Goal: Task Accomplishment & Management: Manage account settings

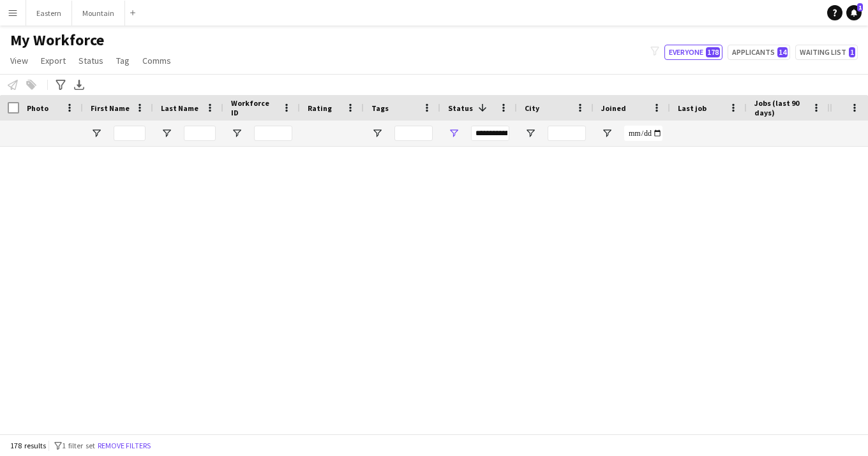
scroll to position [1934, 0]
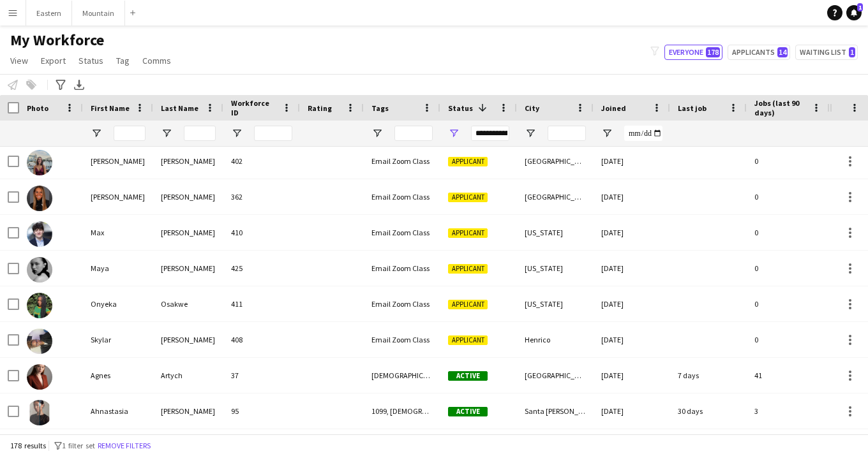
click at [561, 141] on div at bounding box center [567, 134] width 38 height 26
click at [561, 138] on input "City Filter Input" at bounding box center [567, 133] width 38 height 15
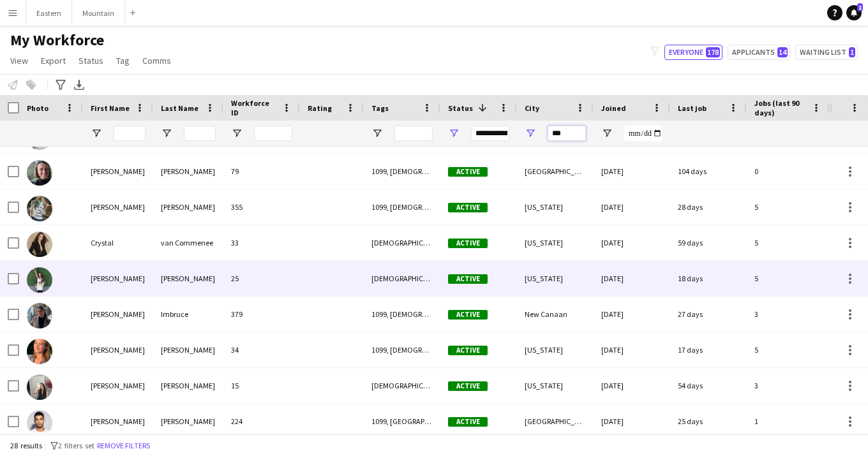
scroll to position [381, 0]
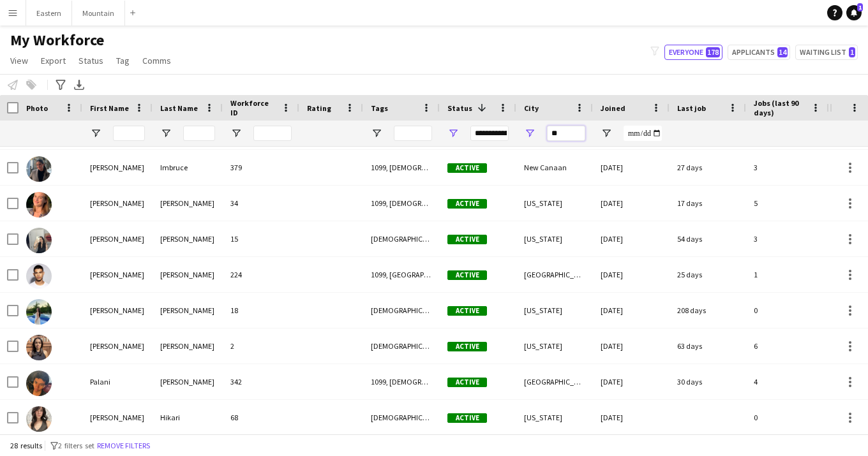
type input "*"
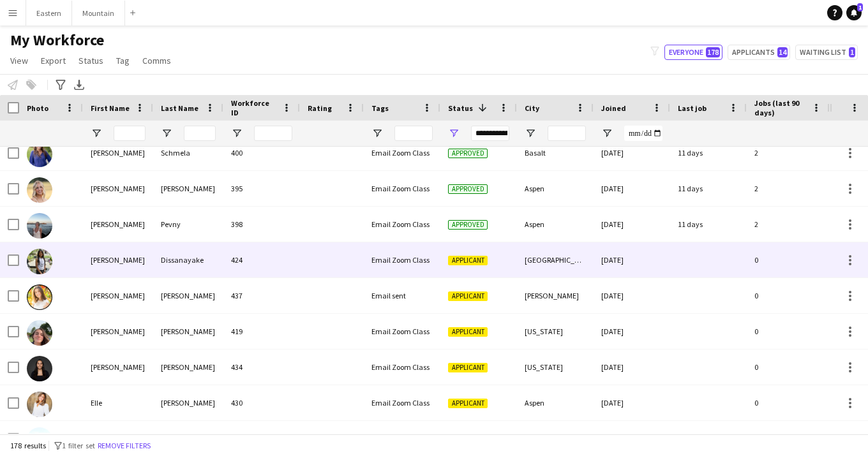
click at [179, 266] on div "Dissanayake" at bounding box center [188, 260] width 70 height 35
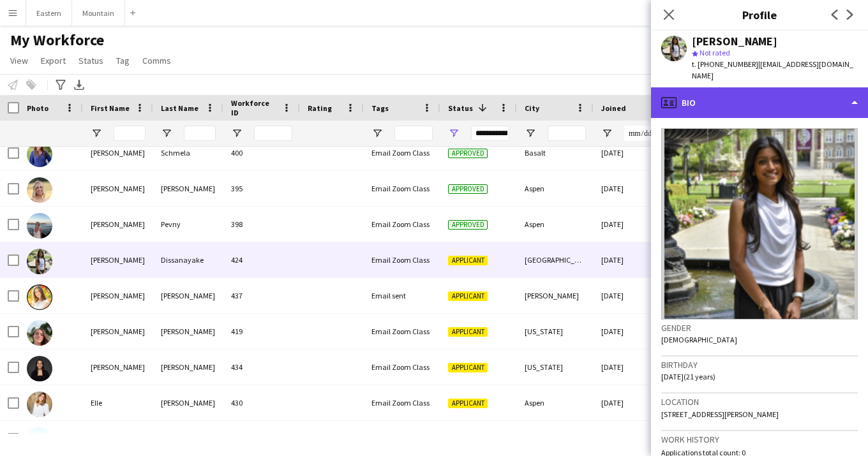
click at [737, 95] on div "profile Bio" at bounding box center [759, 102] width 217 height 31
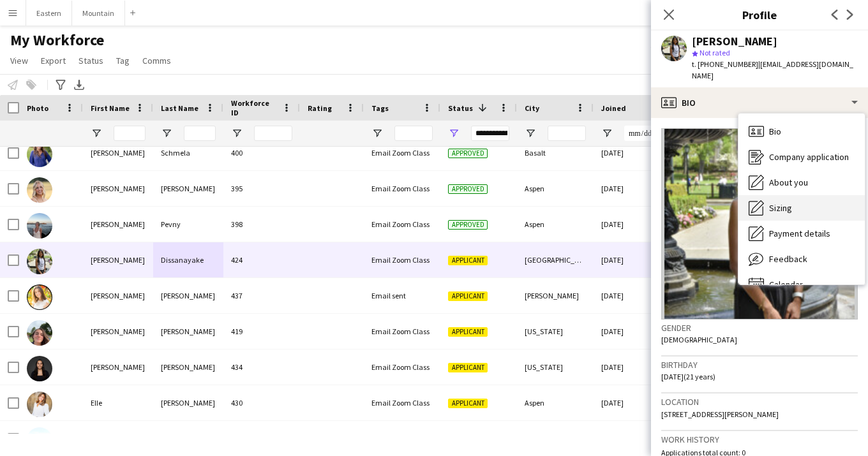
click at [779, 202] on span "Sizing" at bounding box center [780, 207] width 23 height 11
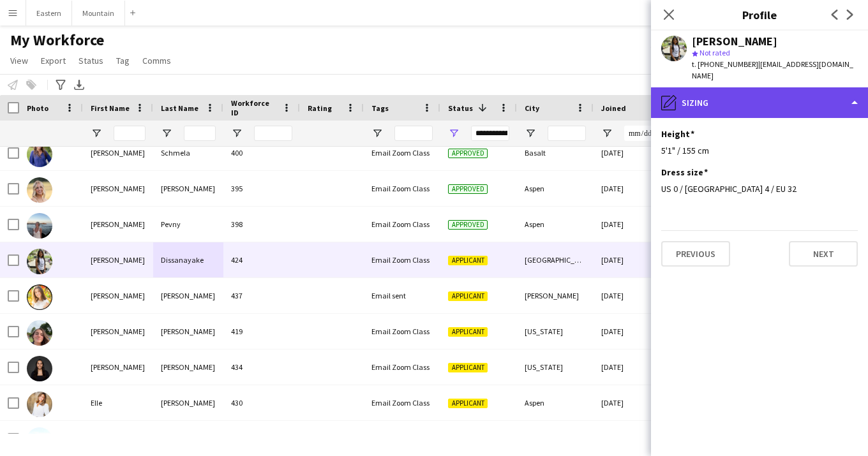
click at [721, 88] on div "pencil4 [GEOGRAPHIC_DATA]" at bounding box center [759, 102] width 217 height 31
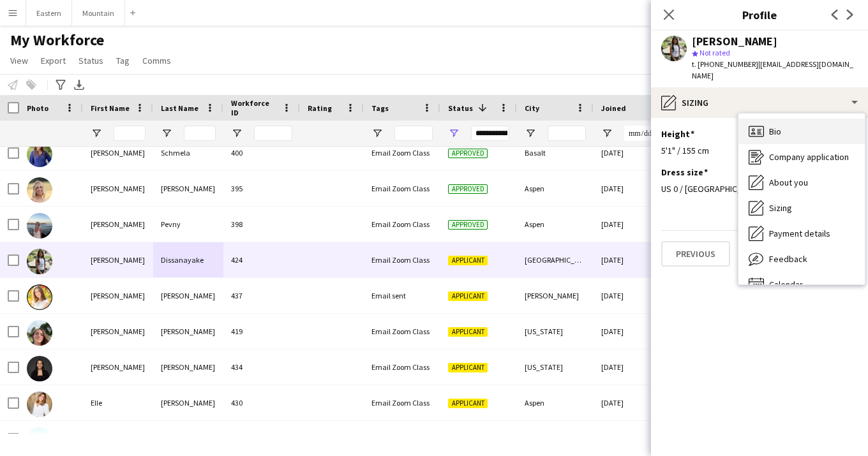
click at [761, 126] on icon at bounding box center [756, 131] width 15 height 11
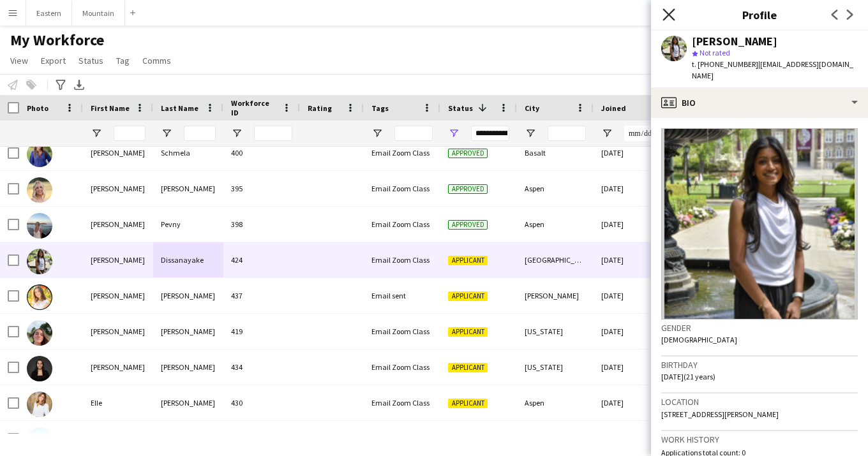
click at [670, 13] on icon at bounding box center [669, 14] width 12 height 12
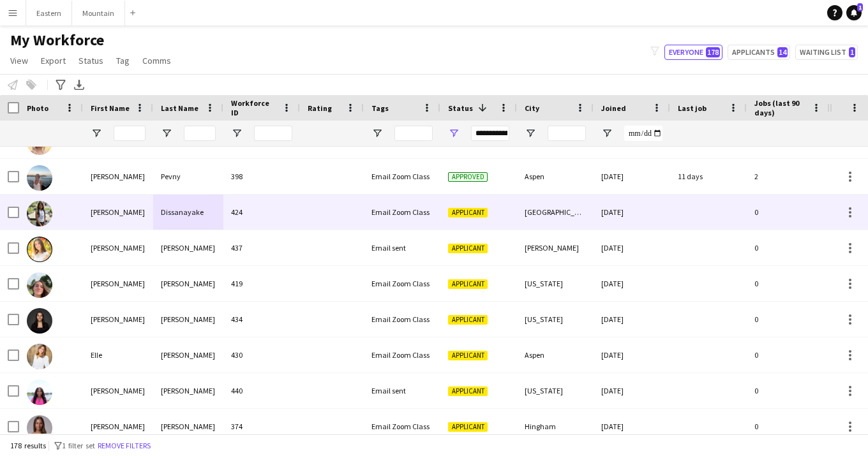
scroll to position [1612, 0]
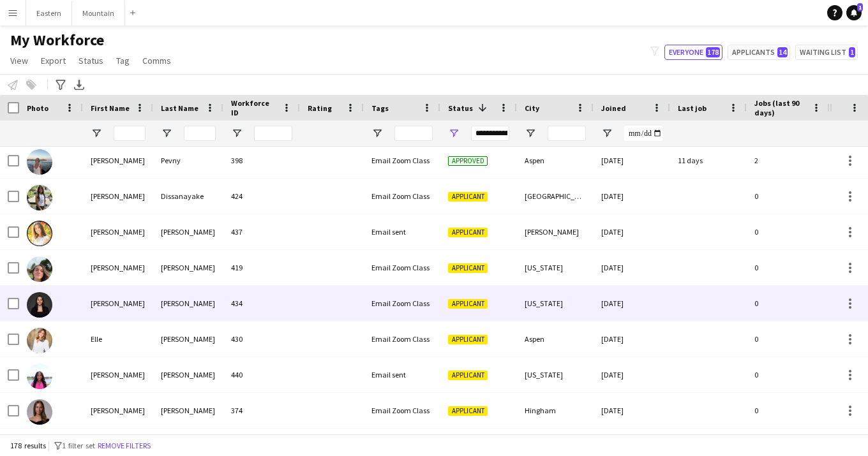
click at [310, 296] on div at bounding box center [332, 303] width 64 height 35
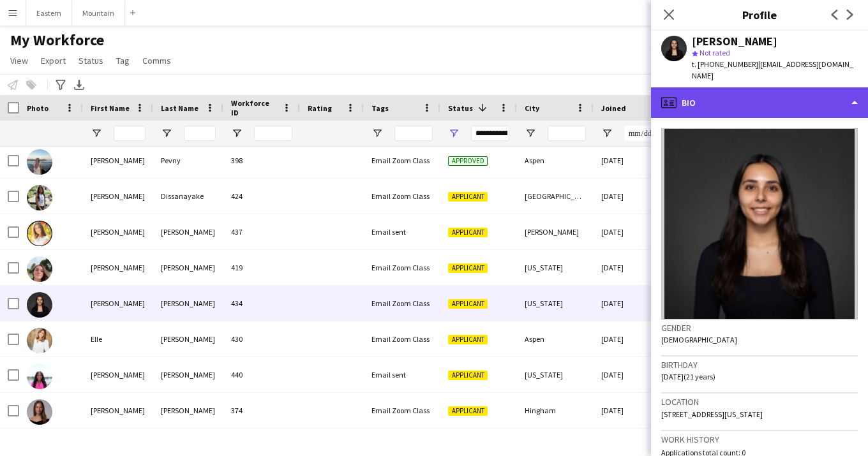
click at [718, 98] on div "profile Bio" at bounding box center [759, 102] width 217 height 31
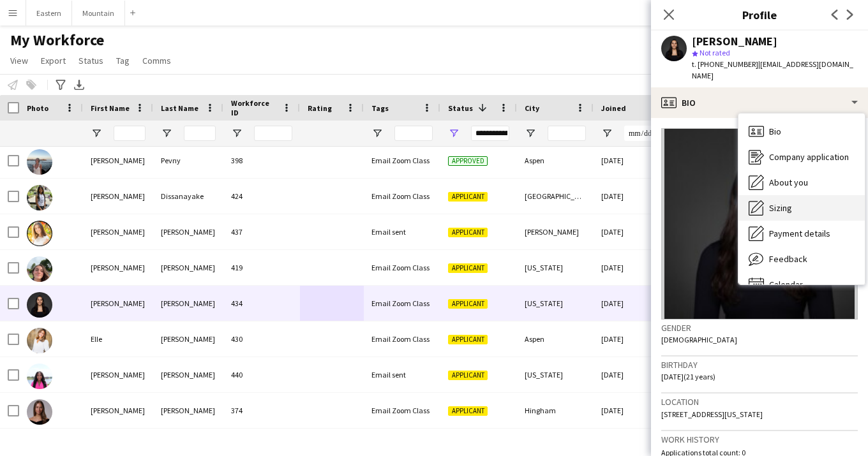
click at [790, 202] on span "Sizing" at bounding box center [780, 207] width 23 height 11
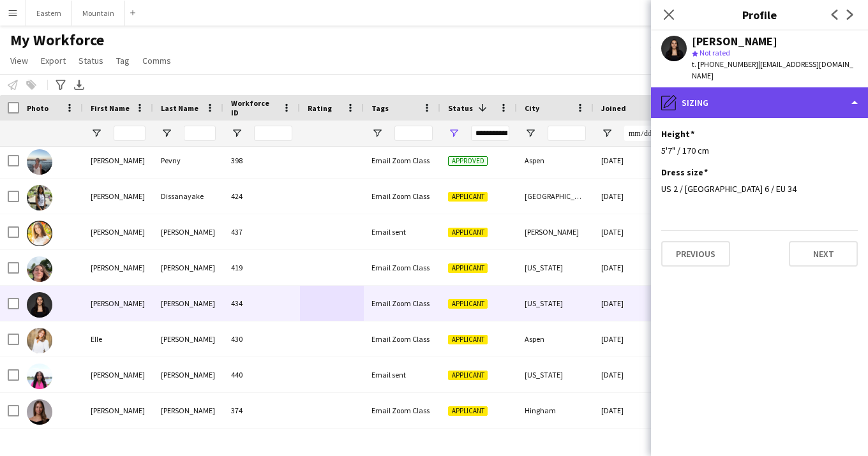
click at [741, 92] on div "pencil4 [GEOGRAPHIC_DATA]" at bounding box center [759, 102] width 217 height 31
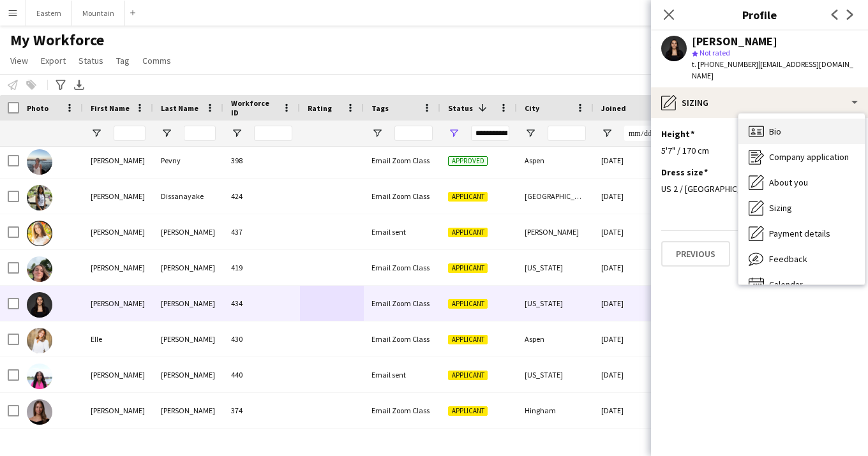
click at [776, 126] on span "Bio" at bounding box center [775, 131] width 12 height 11
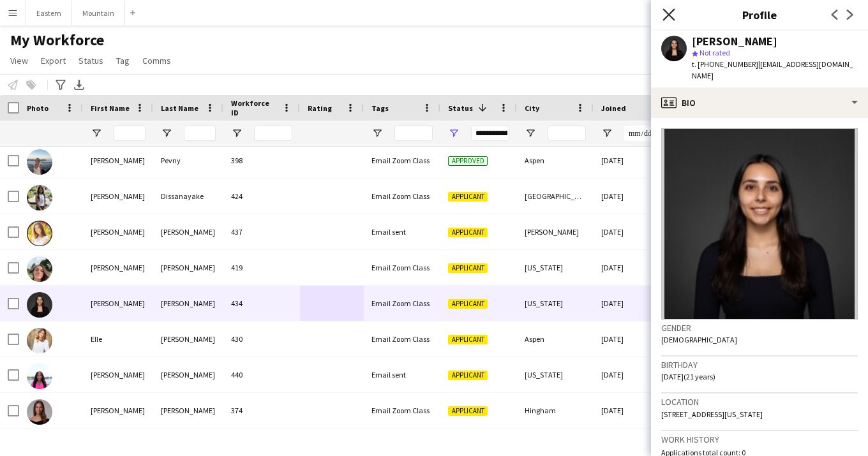
click at [672, 16] on icon "Close pop-in" at bounding box center [669, 14] width 12 height 12
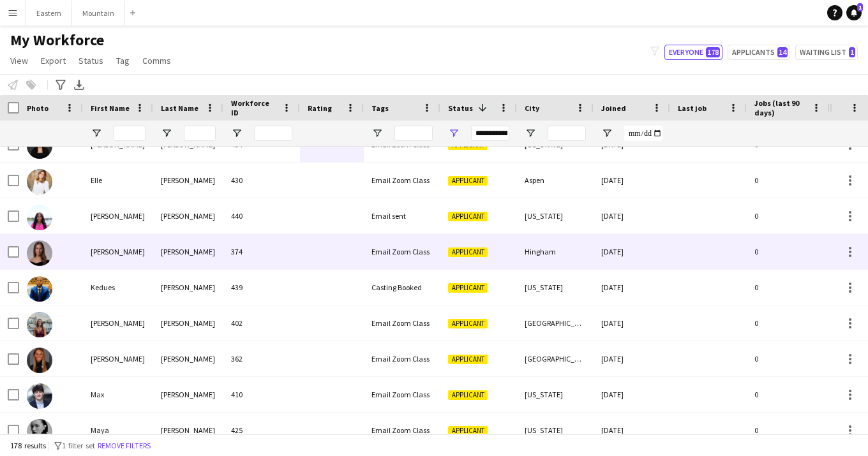
scroll to position [1770, 0]
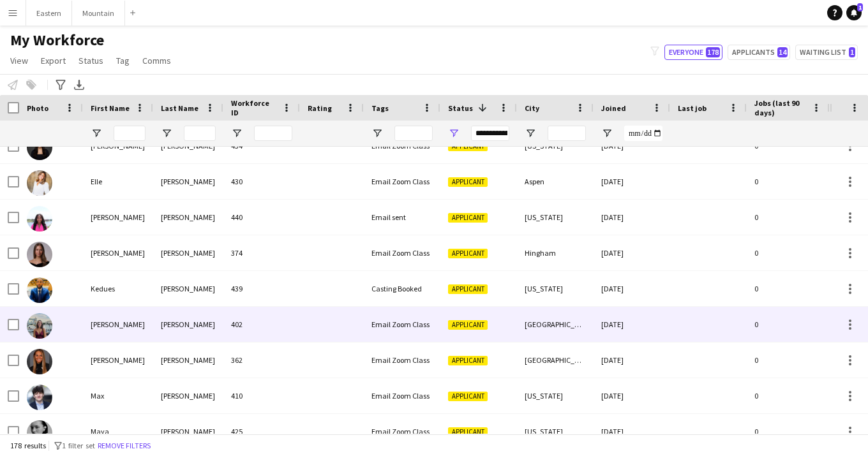
click at [243, 329] on div "402" at bounding box center [261, 324] width 77 height 35
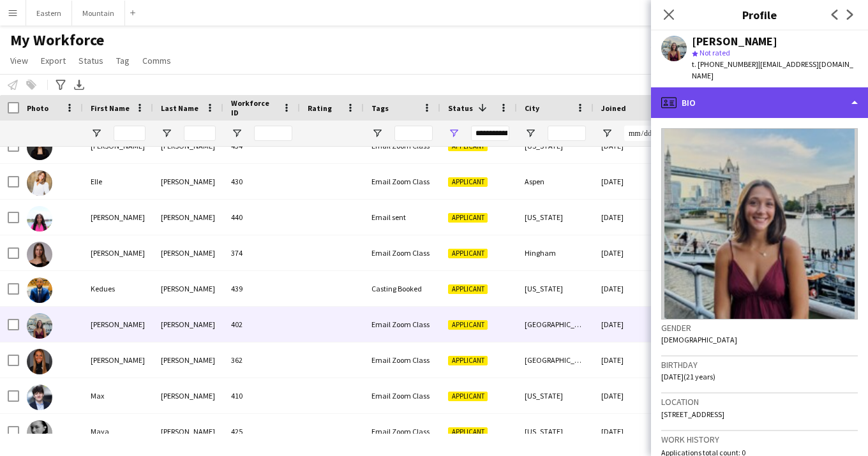
click at [706, 92] on div "profile Bio" at bounding box center [759, 102] width 217 height 31
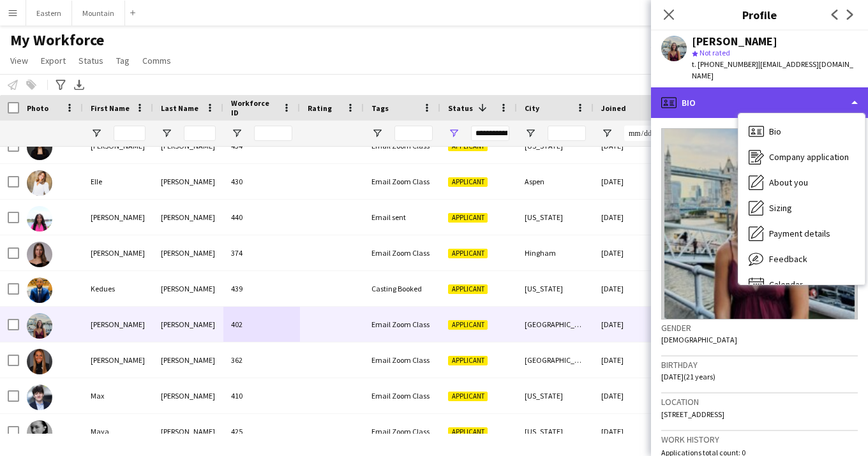
click at [706, 92] on div "profile Bio" at bounding box center [759, 102] width 217 height 31
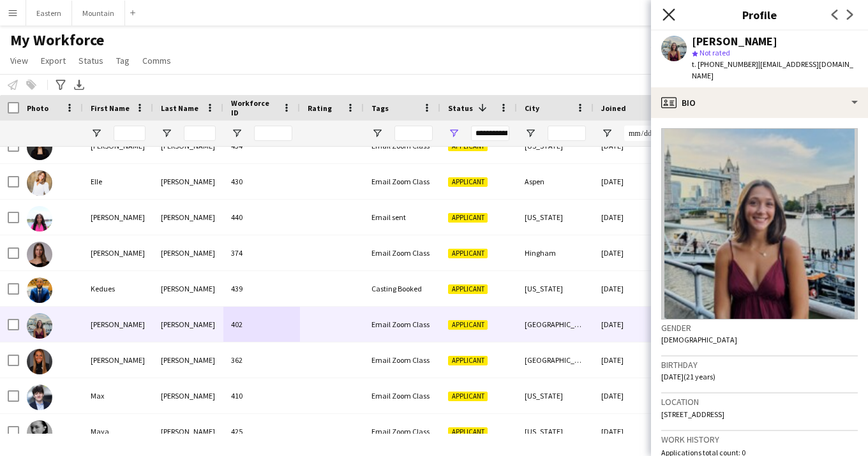
click at [671, 17] on icon at bounding box center [669, 14] width 12 height 12
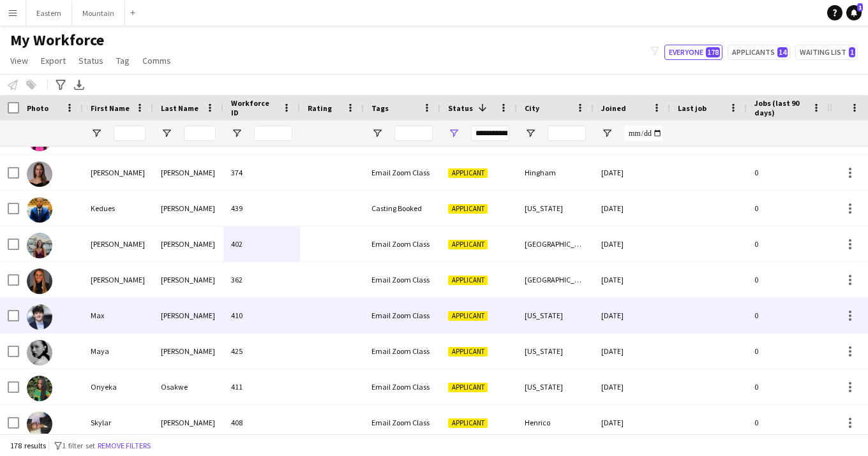
scroll to position [1886, 0]
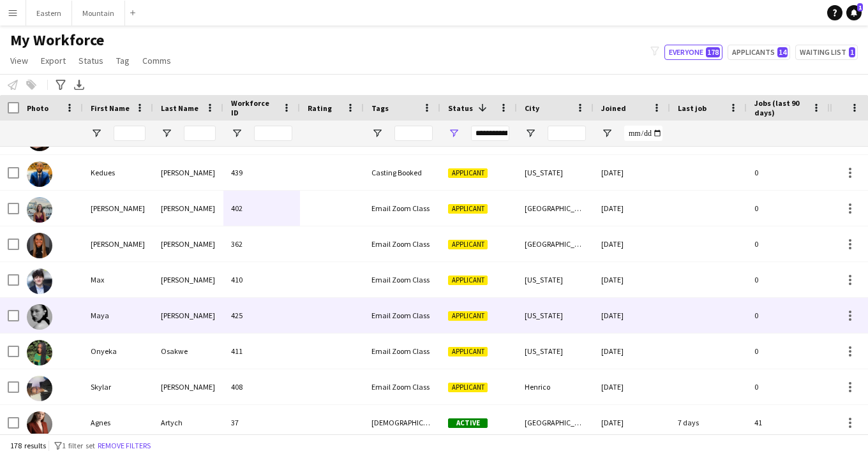
click at [323, 312] on div at bounding box center [332, 315] width 64 height 35
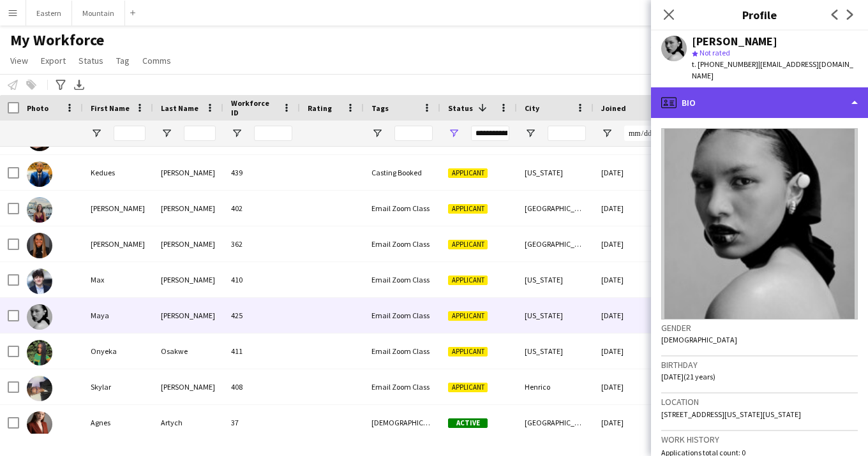
click at [748, 100] on div "profile Bio" at bounding box center [759, 102] width 217 height 31
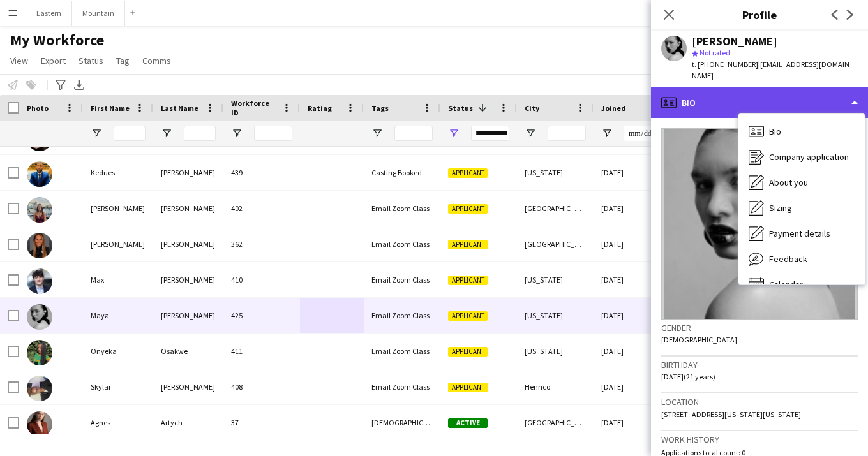
click at [725, 93] on div "profile Bio" at bounding box center [759, 102] width 217 height 31
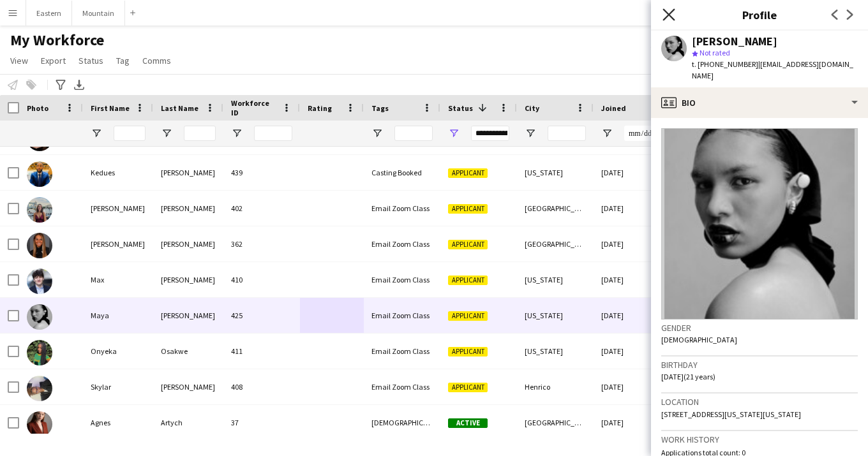
click at [668, 12] on icon "Close pop-in" at bounding box center [669, 14] width 12 height 12
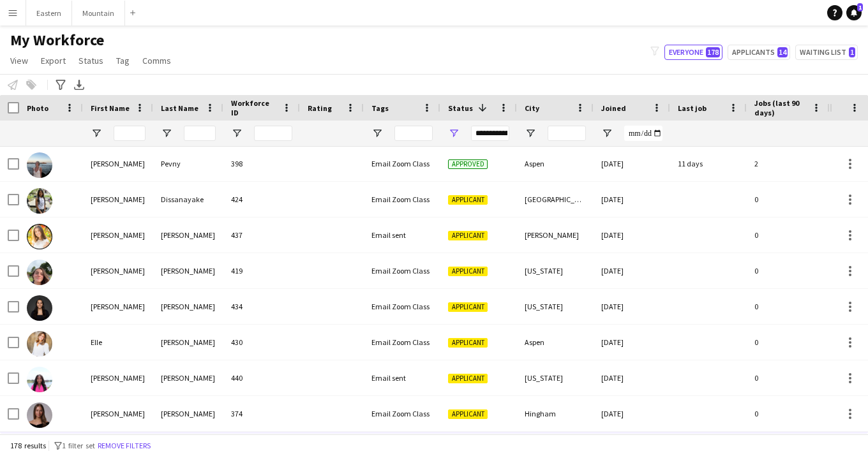
scroll to position [1607, 0]
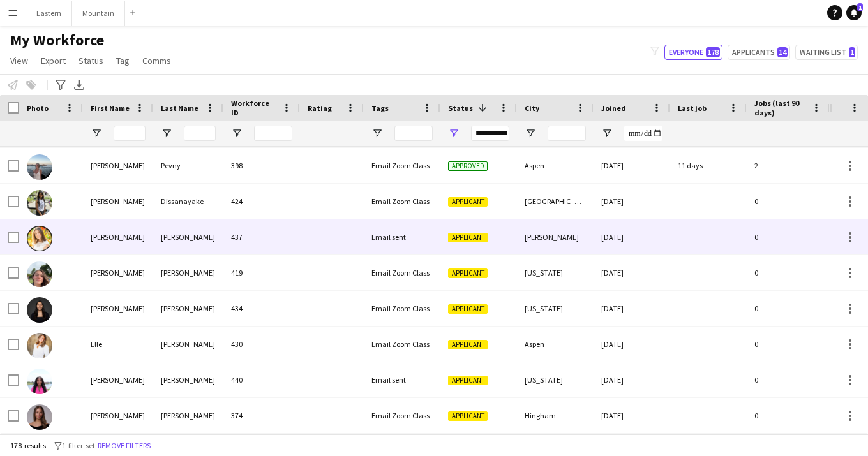
click at [314, 250] on div at bounding box center [332, 237] width 64 height 35
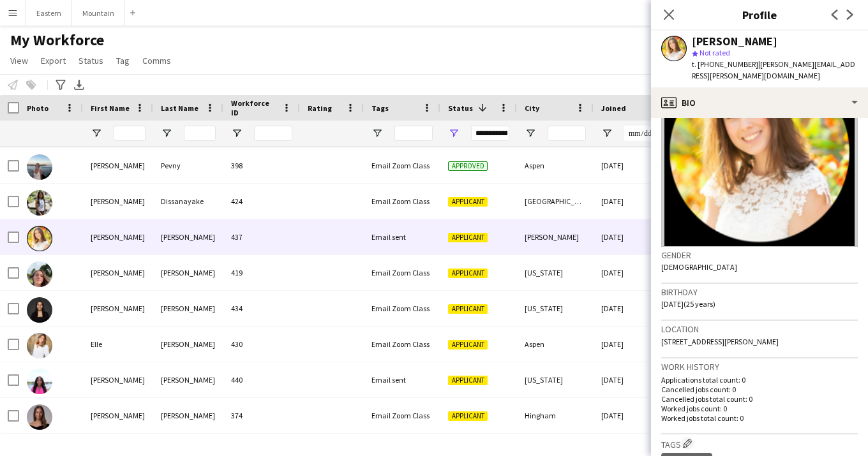
scroll to position [317, 0]
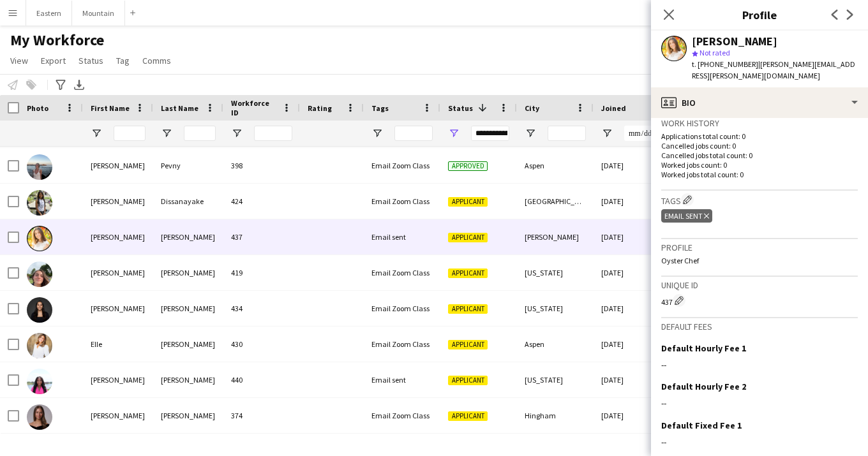
click at [707, 214] on icon at bounding box center [706, 216] width 5 height 5
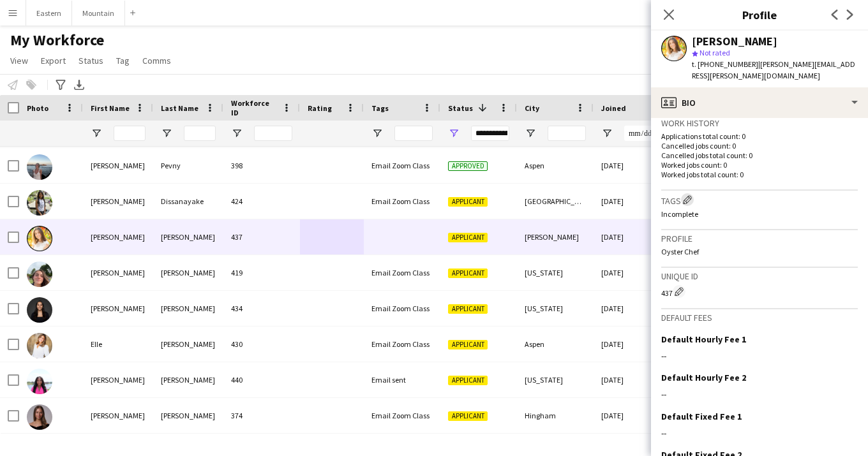
click at [688, 195] on app-icon "Edit crew company tags" at bounding box center [687, 199] width 9 height 9
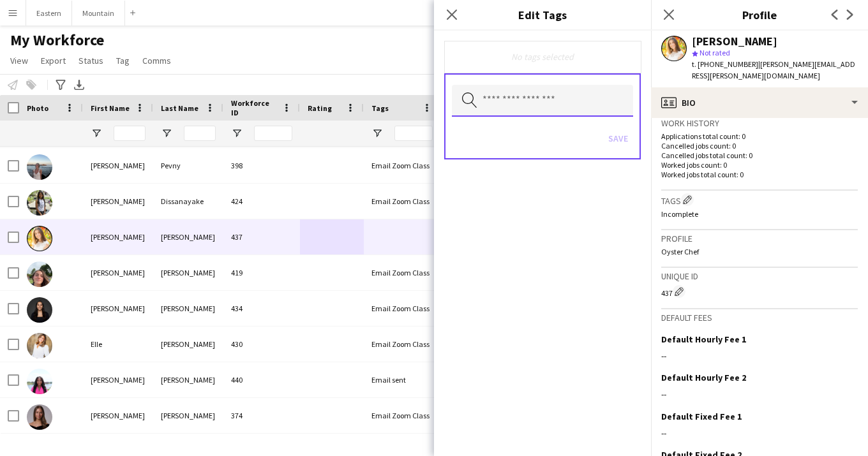
click at [534, 106] on input "text" at bounding box center [542, 101] width 181 height 32
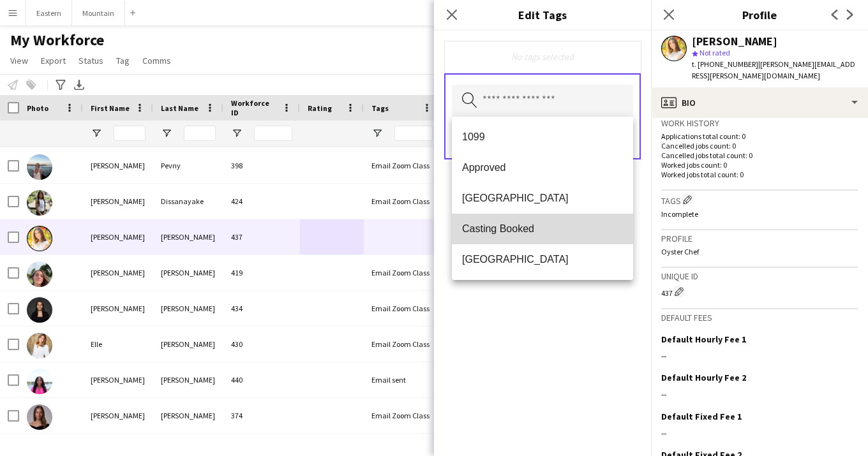
click at [514, 222] on mat-option "Casting Booked" at bounding box center [542, 229] width 181 height 31
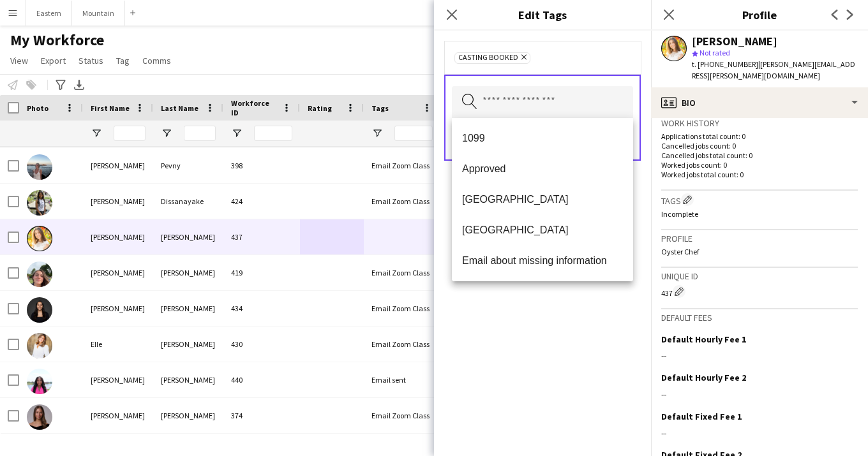
click at [580, 312] on div "Casting Booked Remove Search by tag name Save" at bounding box center [542, 244] width 217 height 426
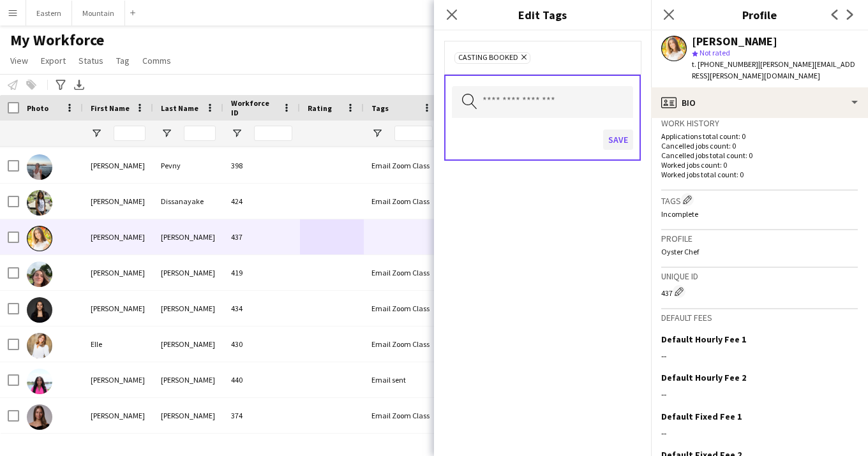
click at [626, 142] on button "Save" at bounding box center [618, 140] width 30 height 20
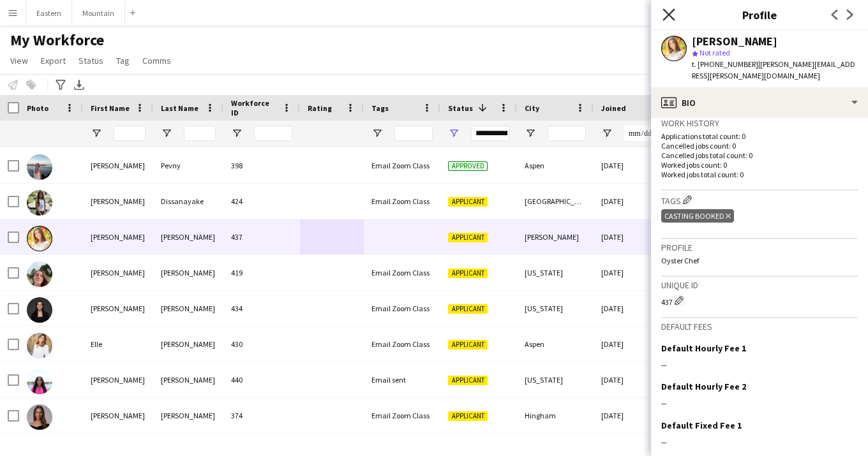
click at [672, 10] on icon "Close pop-in" at bounding box center [669, 14] width 12 height 12
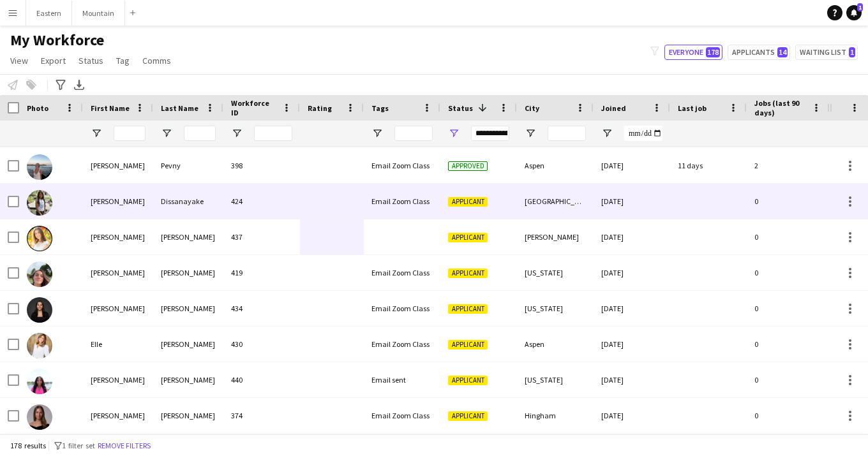
click at [387, 198] on div "Email Zoom Class" at bounding box center [402, 201] width 77 height 35
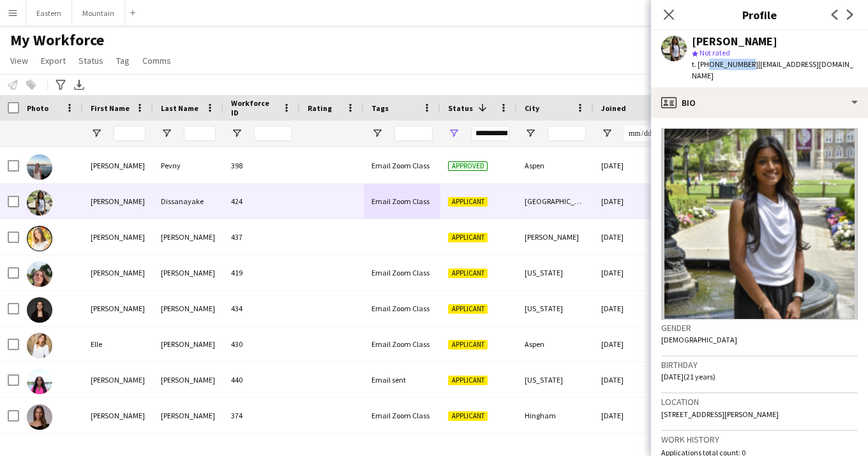
drag, startPoint x: 706, startPoint y: 66, endPoint x: 744, endPoint y: 63, distance: 37.7
click at [744, 63] on span "t. [PHONE_NUMBER]" at bounding box center [725, 64] width 66 height 10
copy span "4437681620"
click at [765, 57] on div "star Not rated" at bounding box center [775, 52] width 166 height 11
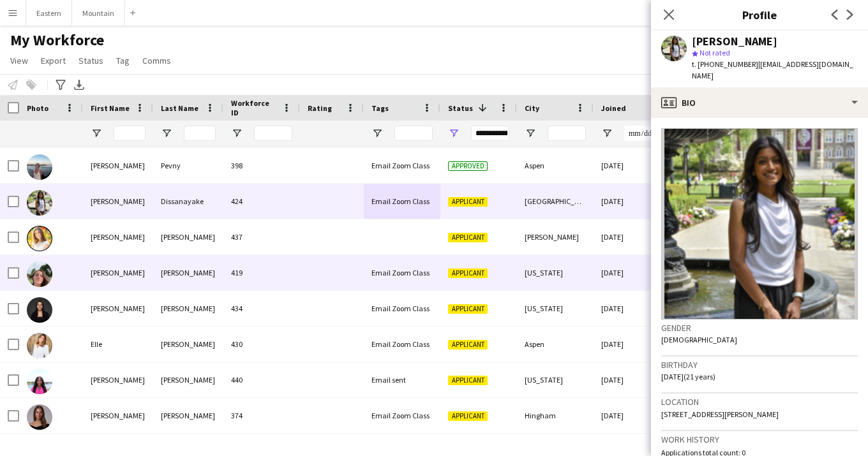
click at [293, 263] on div "419" at bounding box center [261, 272] width 77 height 35
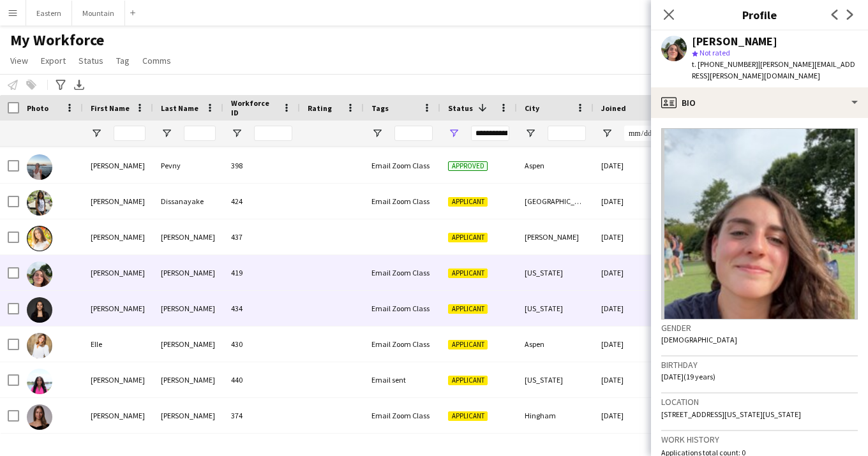
click at [370, 308] on div "Email Zoom Class" at bounding box center [402, 308] width 77 height 35
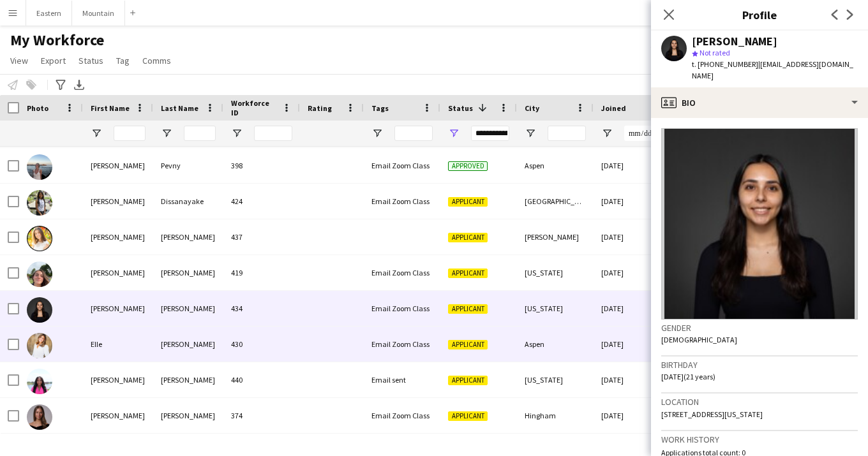
click at [336, 341] on div at bounding box center [332, 344] width 64 height 35
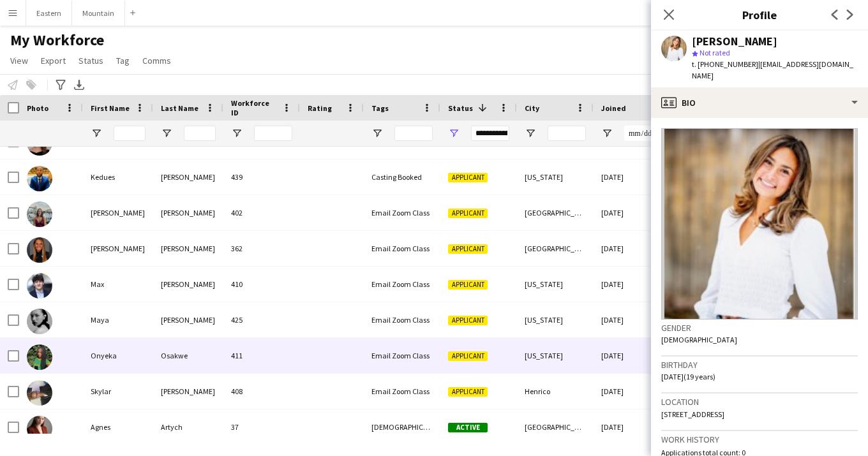
scroll to position [1908, 0]
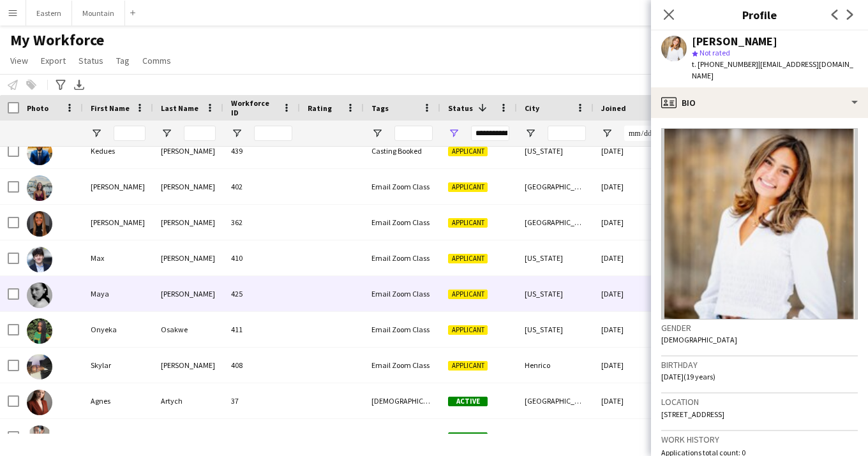
click at [400, 302] on div "Email Zoom Class" at bounding box center [402, 293] width 77 height 35
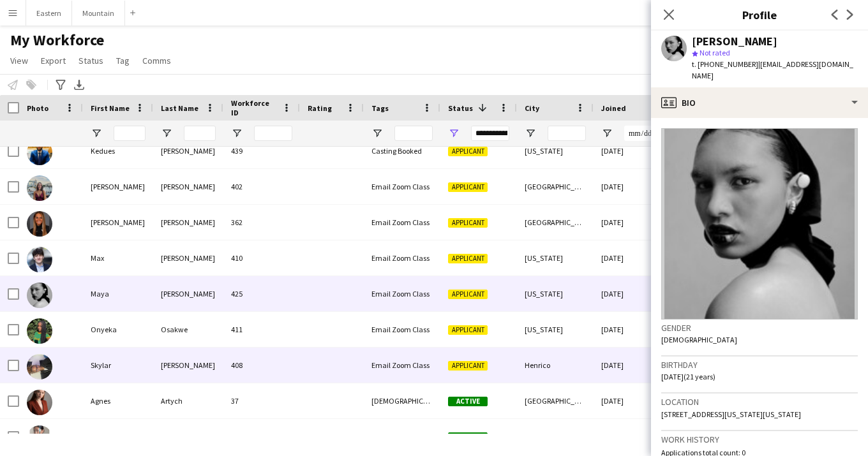
click at [283, 377] on div "408" at bounding box center [261, 365] width 77 height 35
